Goal: Information Seeking & Learning: Learn about a topic

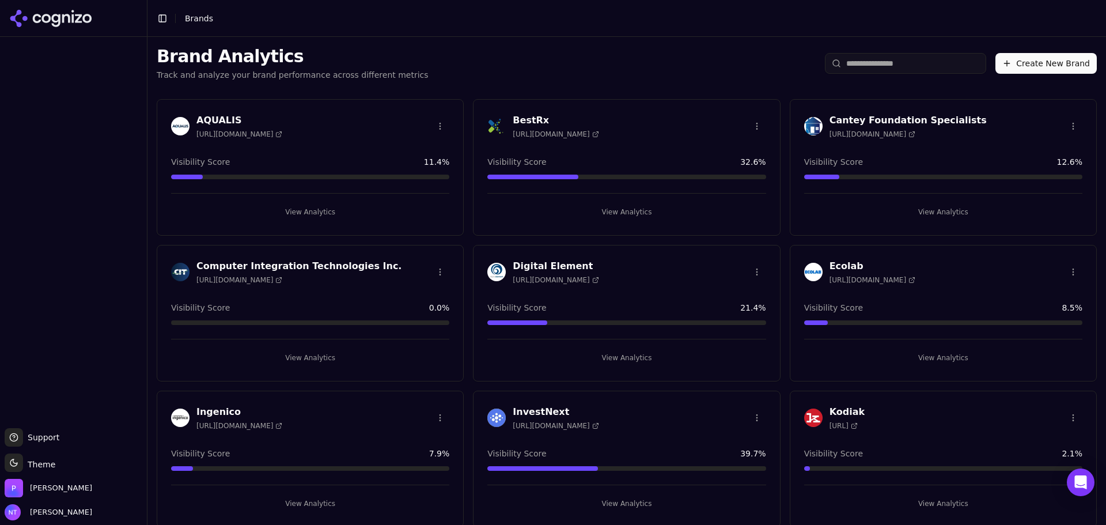
click at [626, 213] on button "View Analytics" at bounding box center [626, 212] width 278 height 18
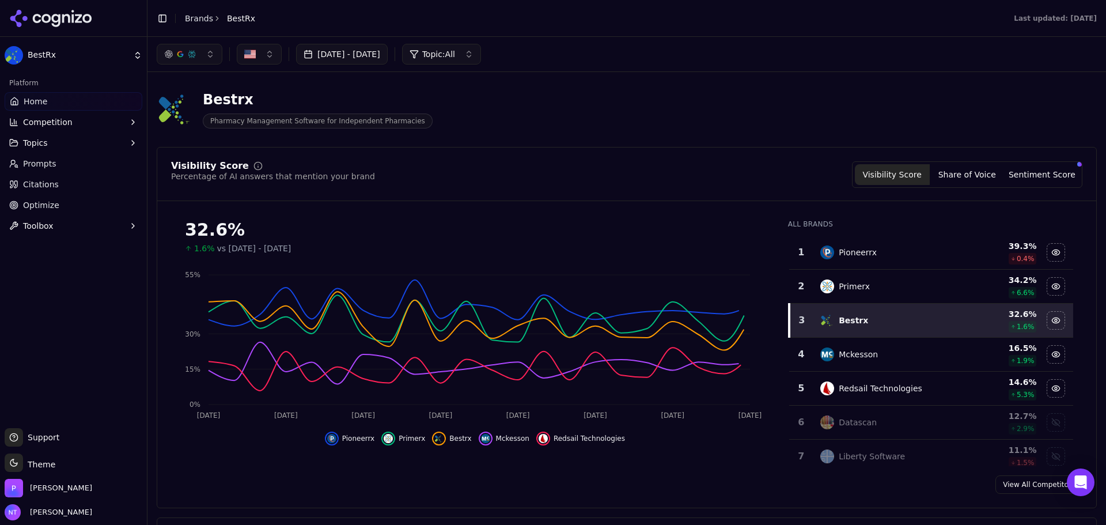
click at [53, 124] on span "Competition" at bounding box center [48, 122] width 50 height 12
click at [865, 286] on div "Primerx" at bounding box center [886, 286] width 133 height 14
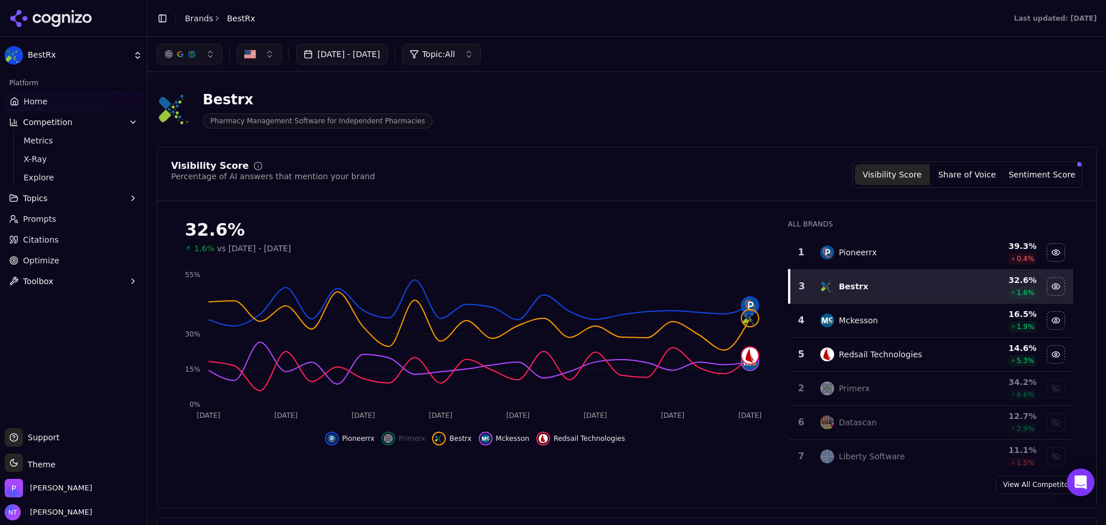
click at [414, 435] on span "Primerx" at bounding box center [412, 438] width 27 height 9
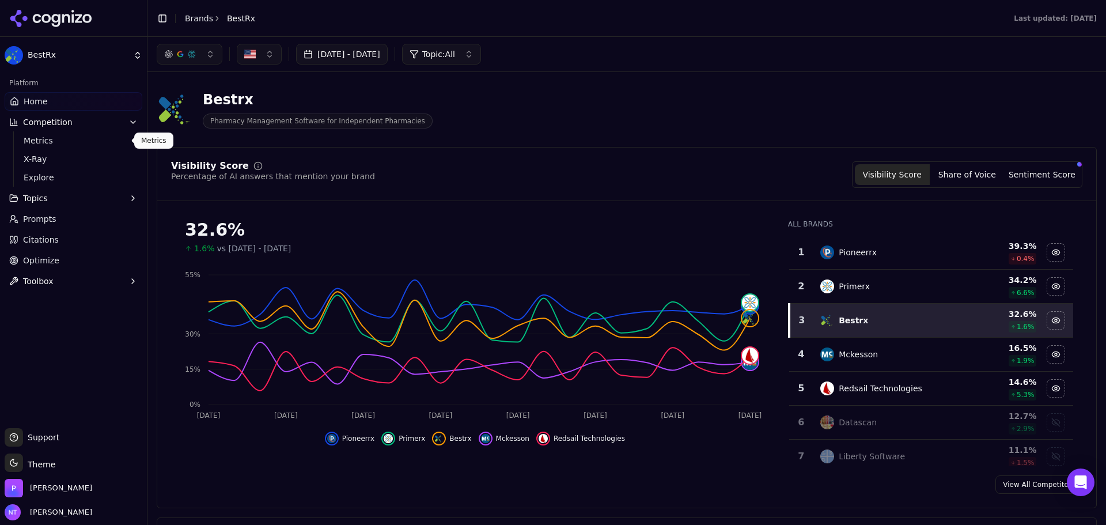
click at [55, 144] on span "Metrics" at bounding box center [74, 141] width 100 height 12
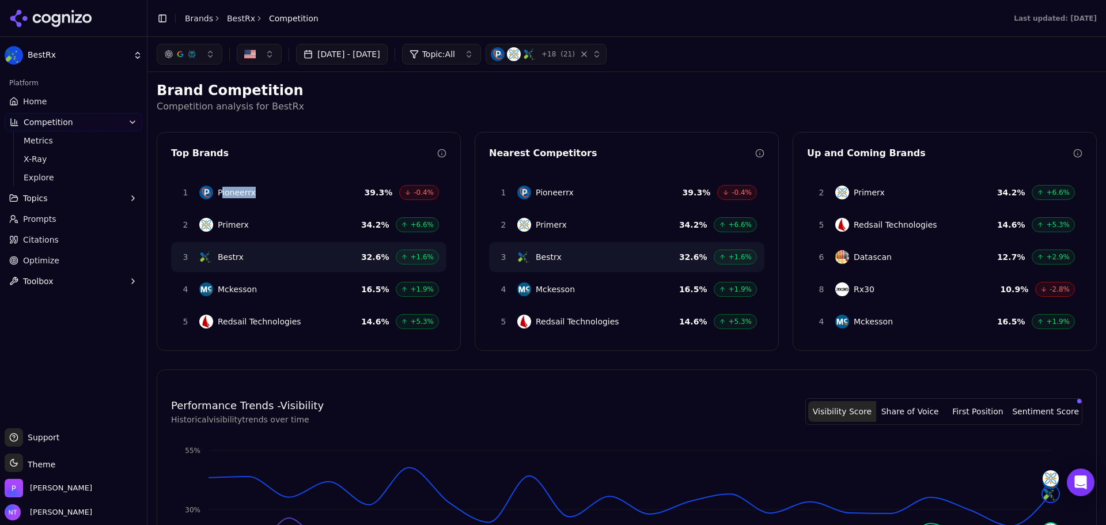
drag, startPoint x: 265, startPoint y: 192, endPoint x: 221, endPoint y: 194, distance: 44.4
click at [221, 194] on div "1 Pioneerrx 39.3 % -0.4%" at bounding box center [308, 192] width 275 height 30
click at [396, 100] on p "Competition analysis for BestRx" at bounding box center [627, 107] width 940 height 14
drag, startPoint x: 274, startPoint y: 191, endPoint x: 220, endPoint y: 191, distance: 53.6
click at [220, 191] on div "1 Pioneerrx 39.3 % -0.4%" at bounding box center [308, 192] width 275 height 30
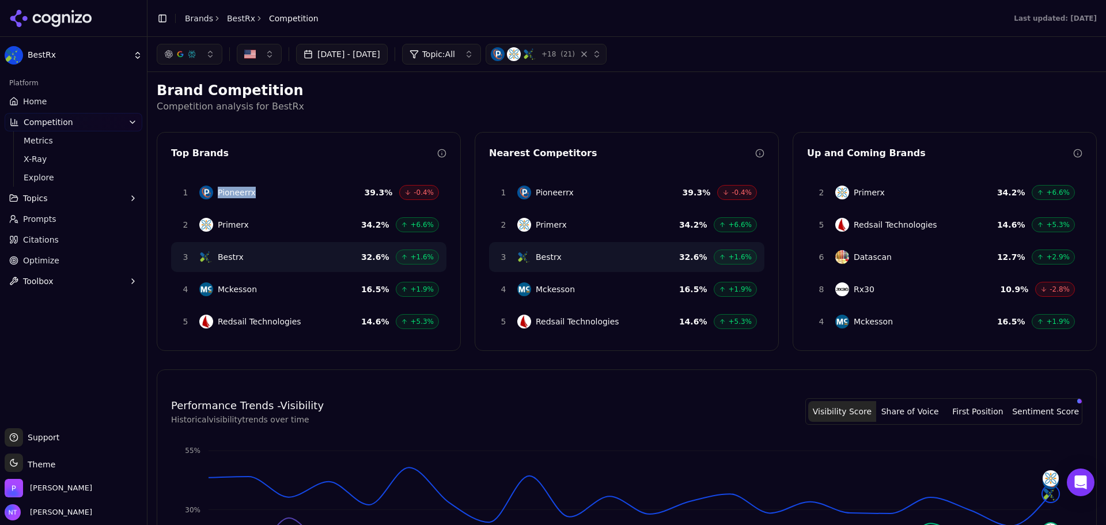
copy span "Pioneerrx"
